Goal: Transaction & Acquisition: Obtain resource

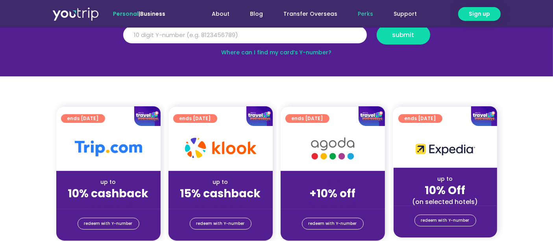
scroll to position [175, 0]
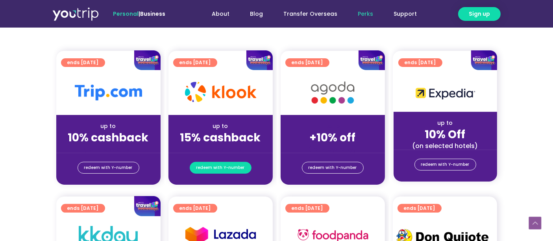
click at [221, 168] on span "redeem with Y-number" at bounding box center [220, 167] width 48 height 11
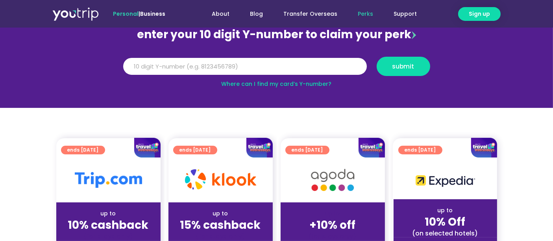
scroll to position [87, 0]
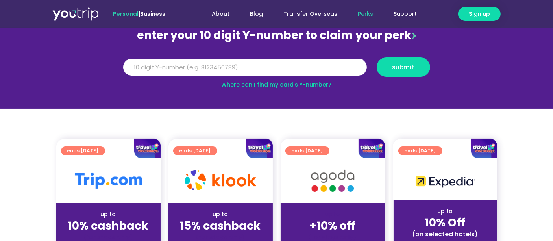
click at [301, 84] on link "Where can I find my card’s Y-number?" at bounding box center [277, 85] width 110 height 8
click at [264, 68] on input "Y Number" at bounding box center [245, 67] width 244 height 17
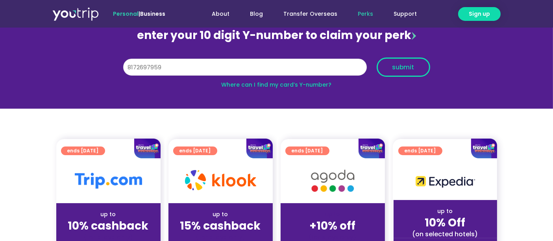
type input "8172697959"
click at [402, 66] on span "submit" at bounding box center [403, 67] width 22 height 6
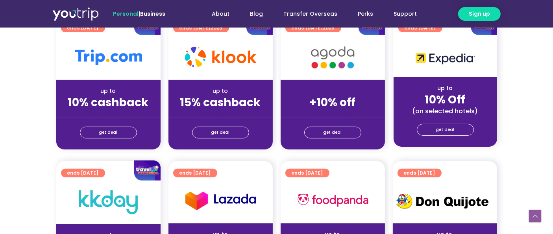
scroll to position [218, 0]
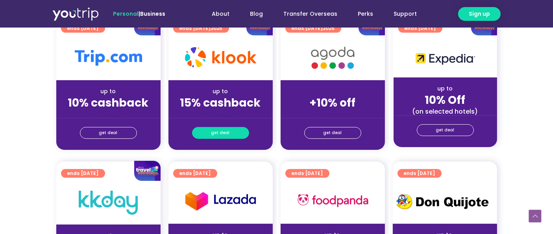
click at [230, 135] on link "get deal" at bounding box center [220, 133] width 57 height 12
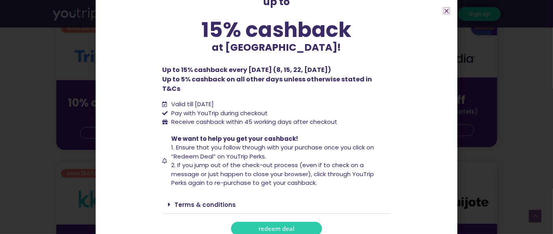
scroll to position [56, 0]
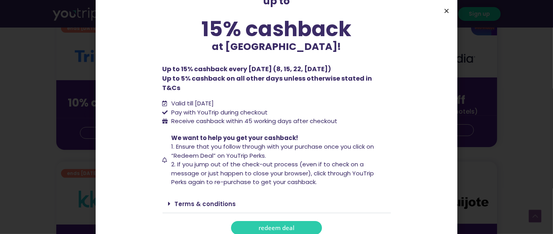
click at [446, 11] on icon "Close" at bounding box center [446, 11] width 6 height 6
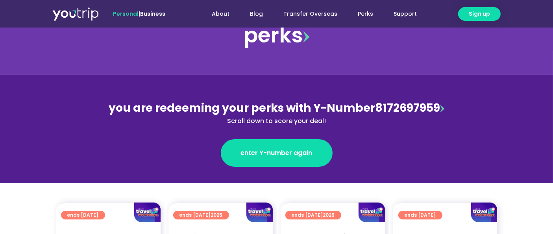
scroll to position [0, 0]
